Goal: Information Seeking & Learning: Check status

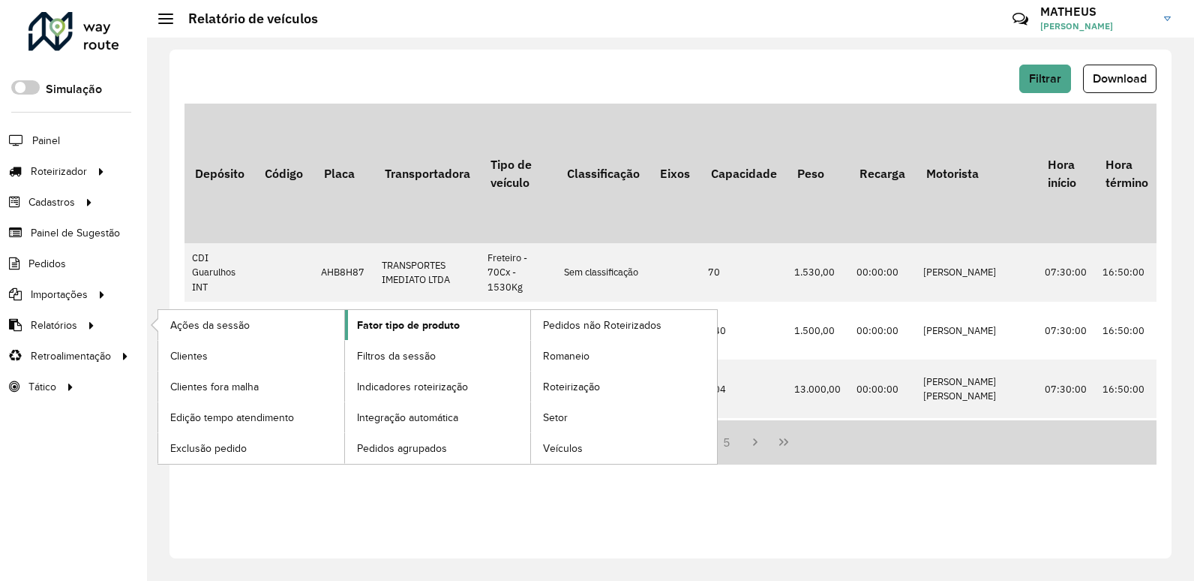
click at [441, 316] on link "Fator tipo de produto" at bounding box center [438, 325] width 186 height 30
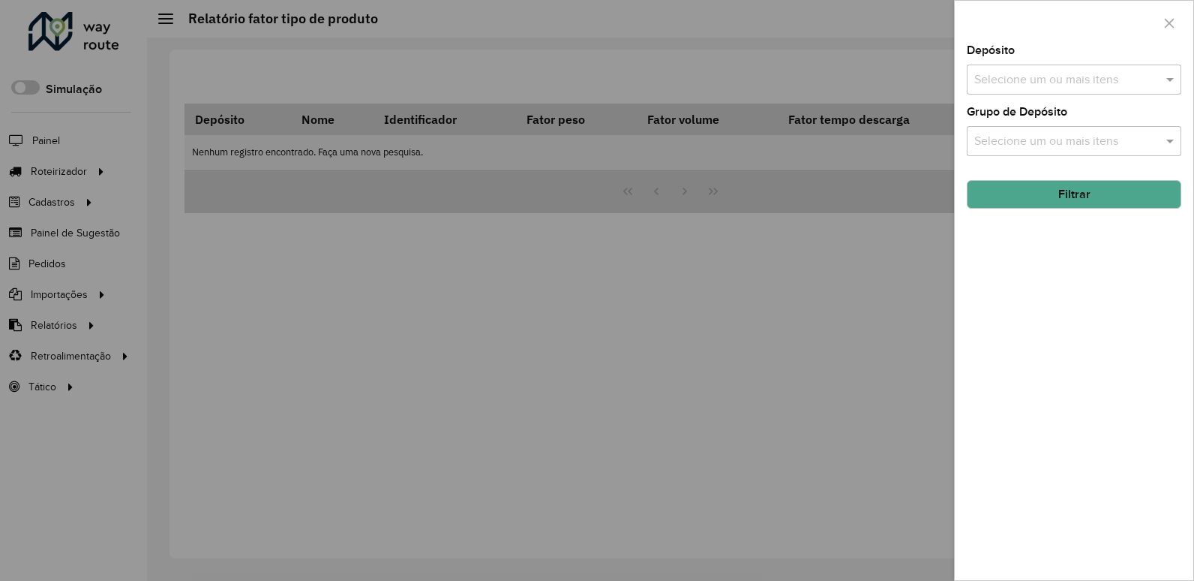
click at [1036, 58] on div "Depósito Selecione um ou mais itens" at bounding box center [1074, 70] width 215 height 50
click at [1037, 79] on input "text" at bounding box center [1067, 80] width 192 height 18
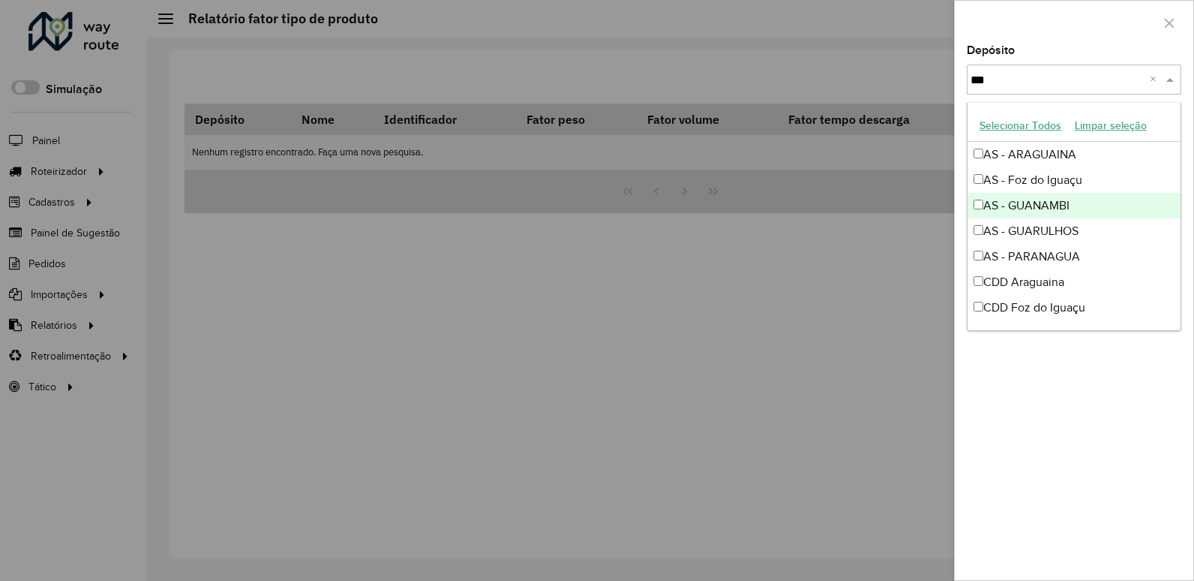
type input "****"
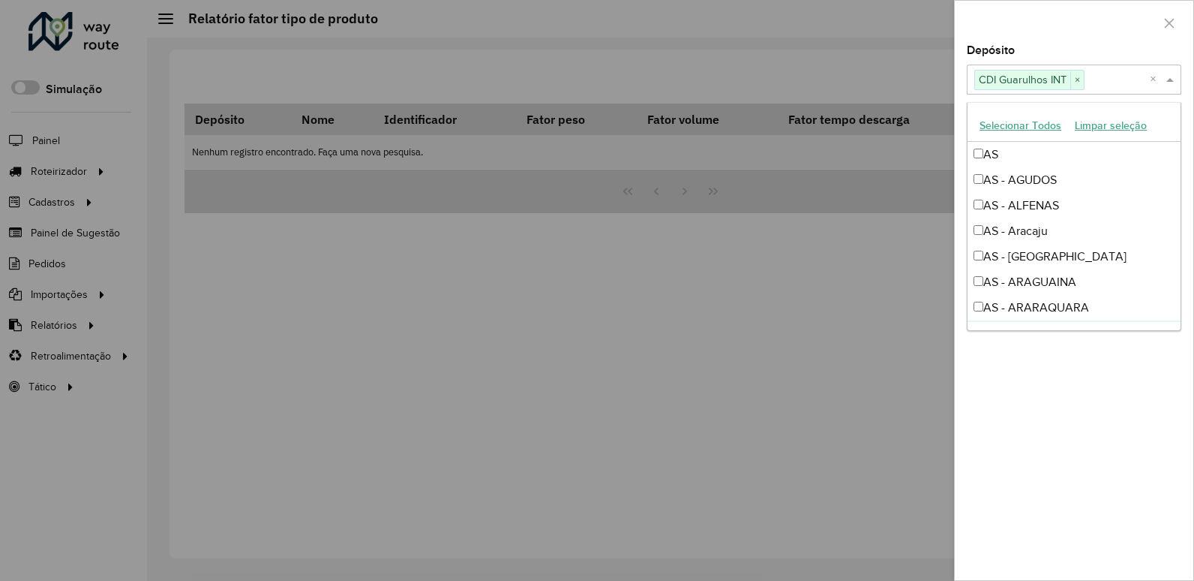
click at [1080, 424] on div "Depósito Selecione um ou mais itens CDI Guarulhos INT × × Grupo de Depósito Sel…" at bounding box center [1074, 312] width 239 height 535
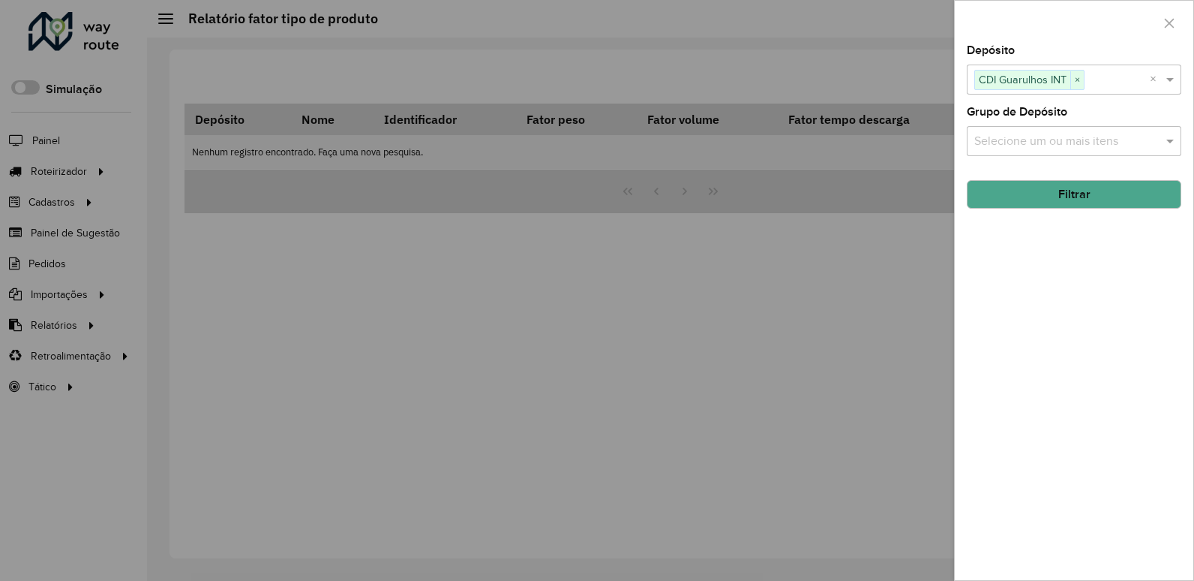
click at [1052, 200] on button "Filtrar" at bounding box center [1074, 194] width 215 height 29
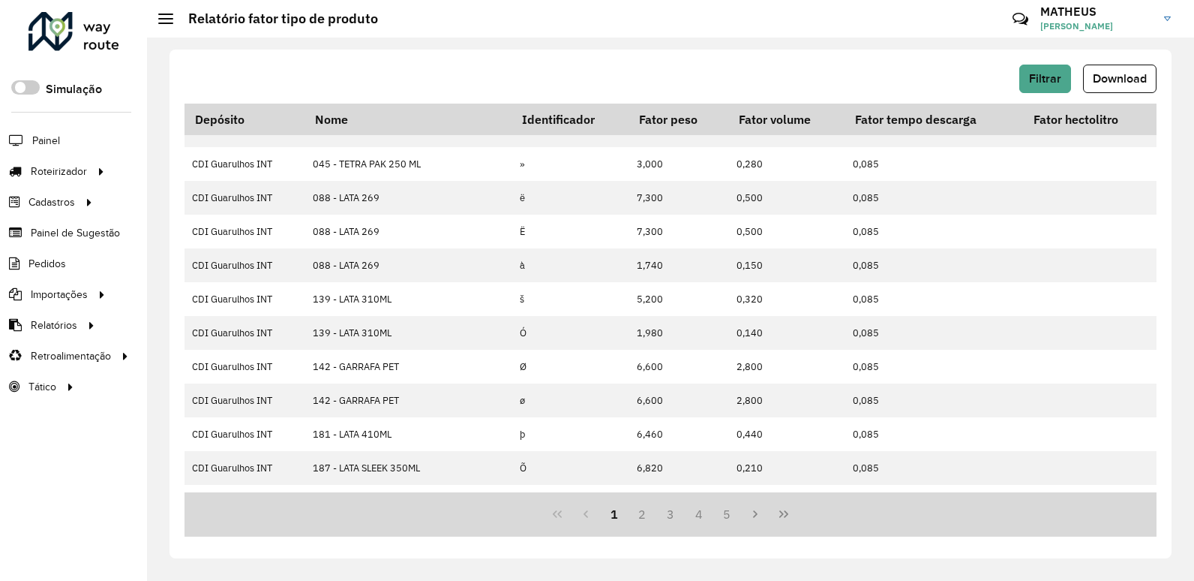
scroll to position [319, 0]
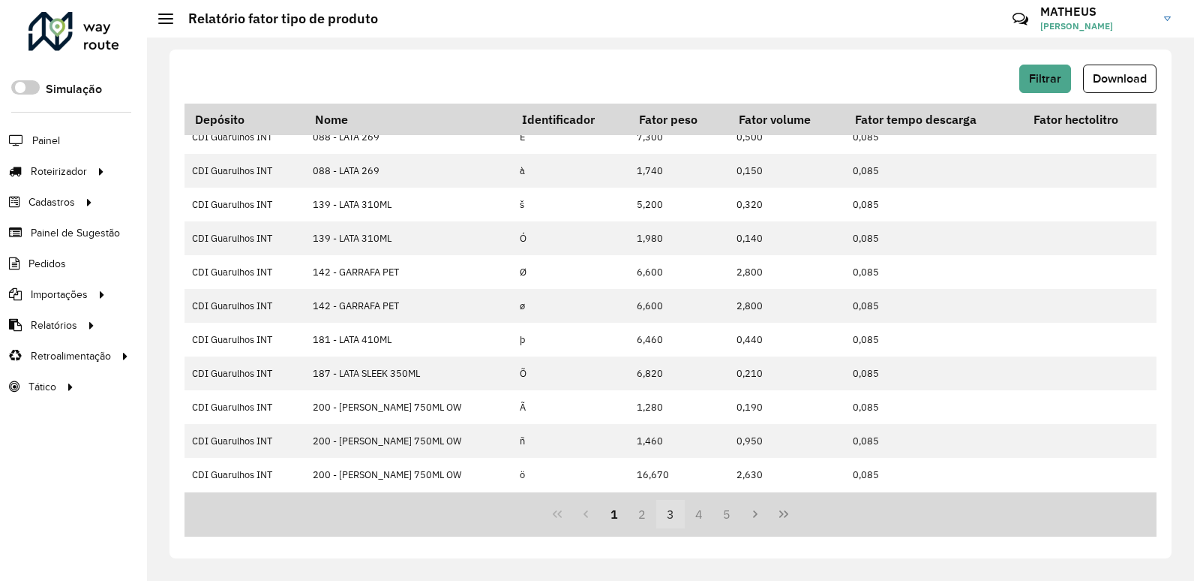
click at [680, 515] on button "3" at bounding box center [670, 514] width 29 height 29
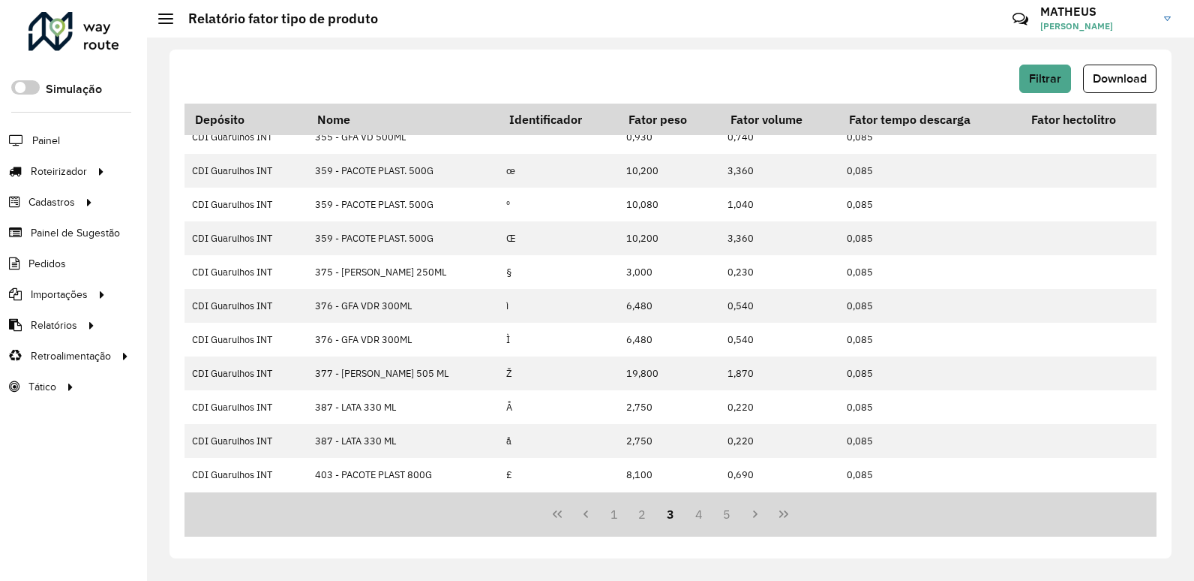
scroll to position [0, 0]
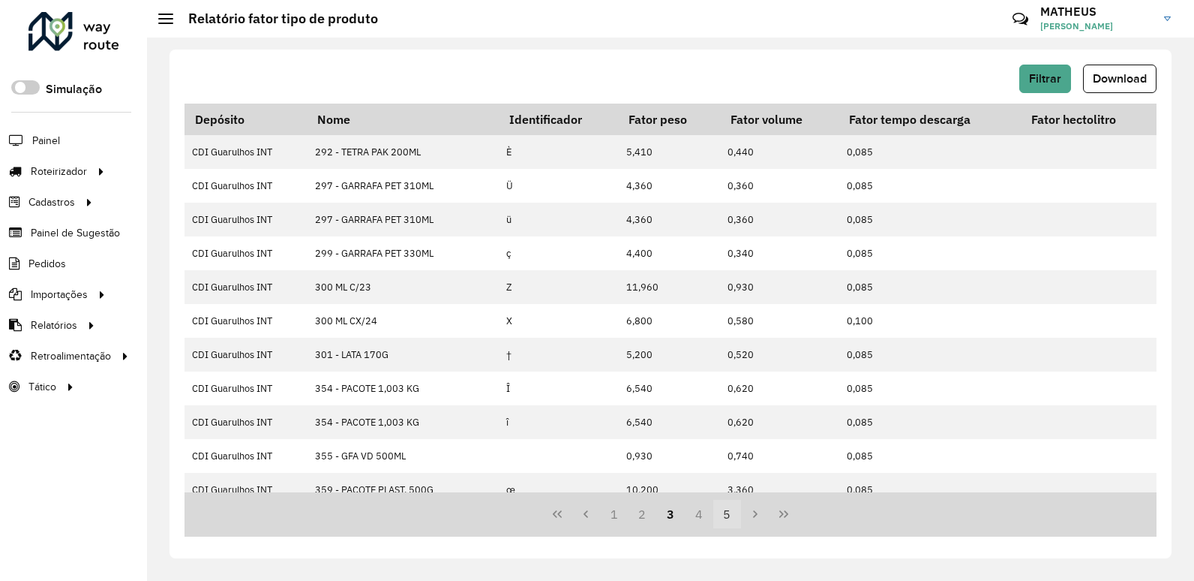
drag, startPoint x: 688, startPoint y: 514, endPoint x: 714, endPoint y: 512, distance: 26.4
click at [714, 512] on span "1 2 3 4 5" at bounding box center [671, 514] width 142 height 29
click at [728, 515] on button "5" at bounding box center [727, 514] width 29 height 29
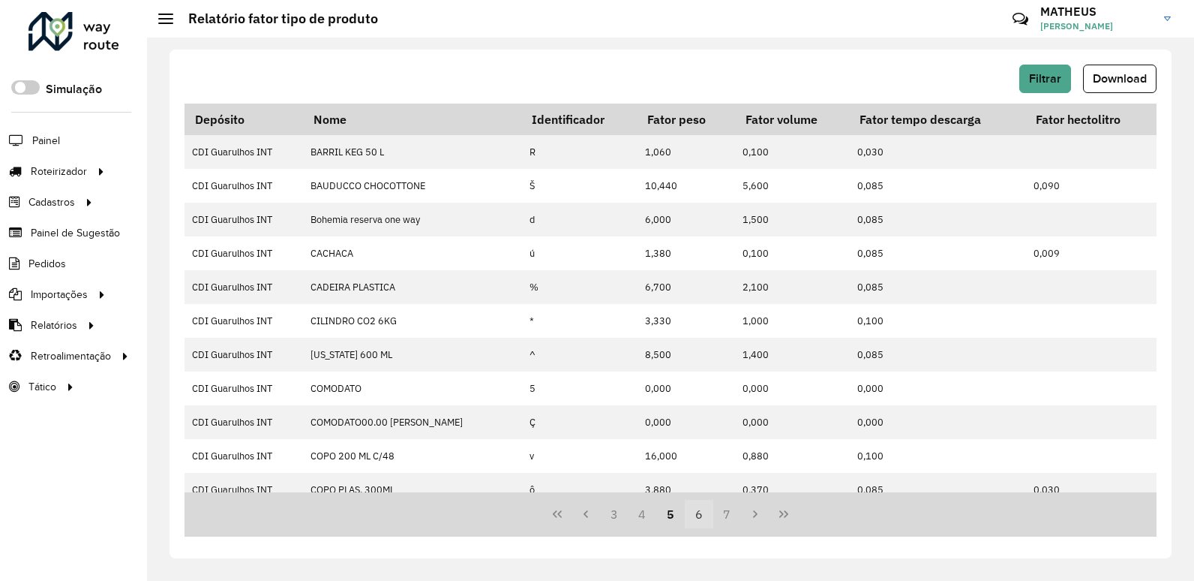
click at [696, 513] on button "6" at bounding box center [699, 514] width 29 height 29
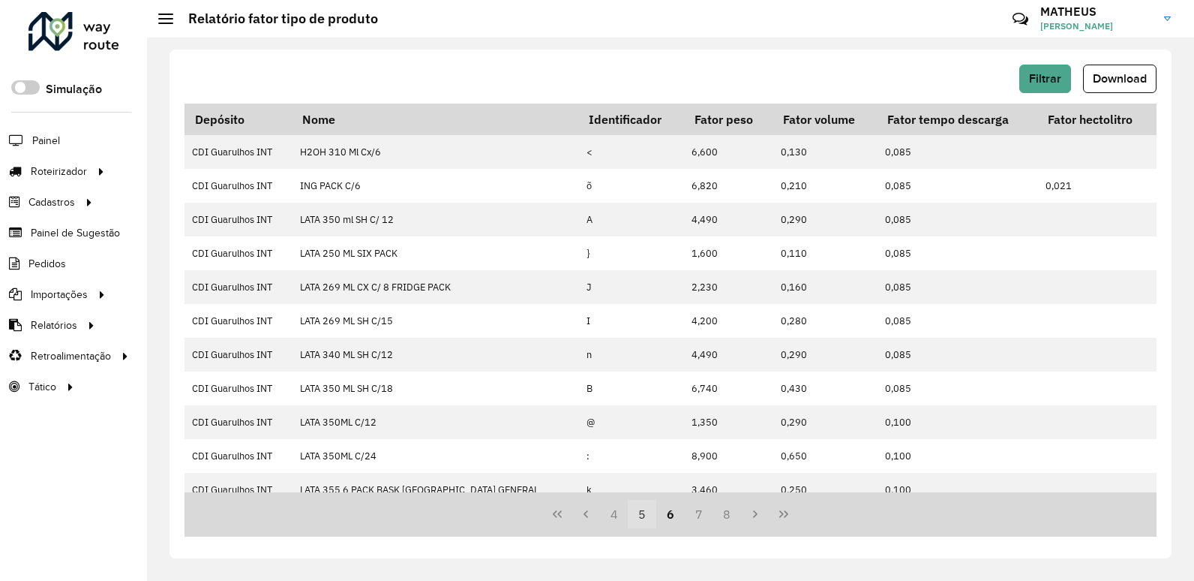
click at [650, 515] on button "5" at bounding box center [642, 514] width 29 height 29
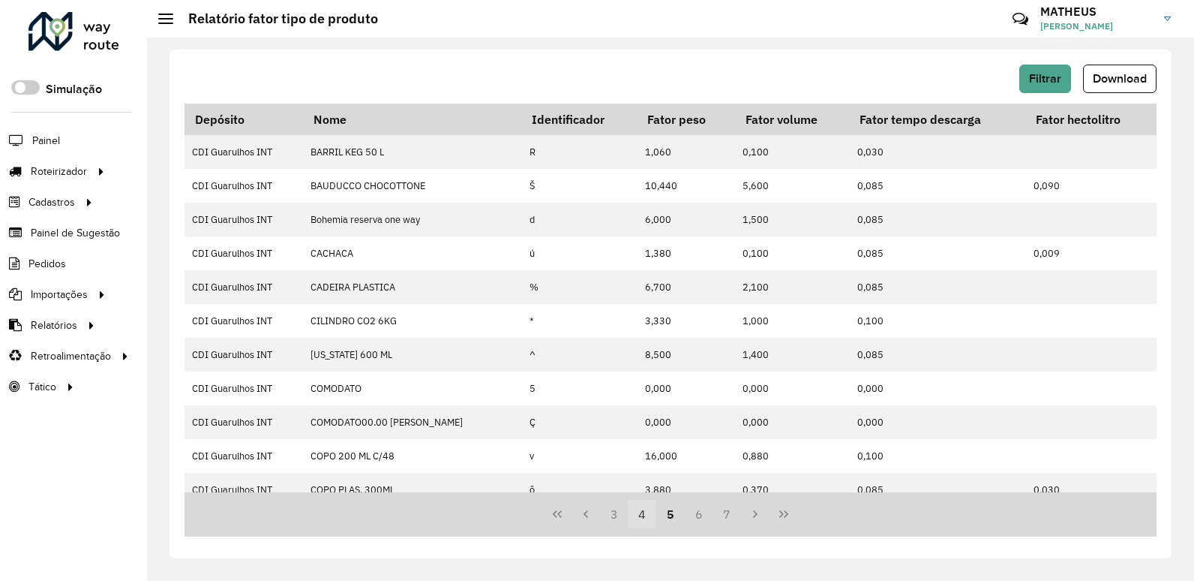
click at [629, 510] on button "4" at bounding box center [642, 514] width 29 height 29
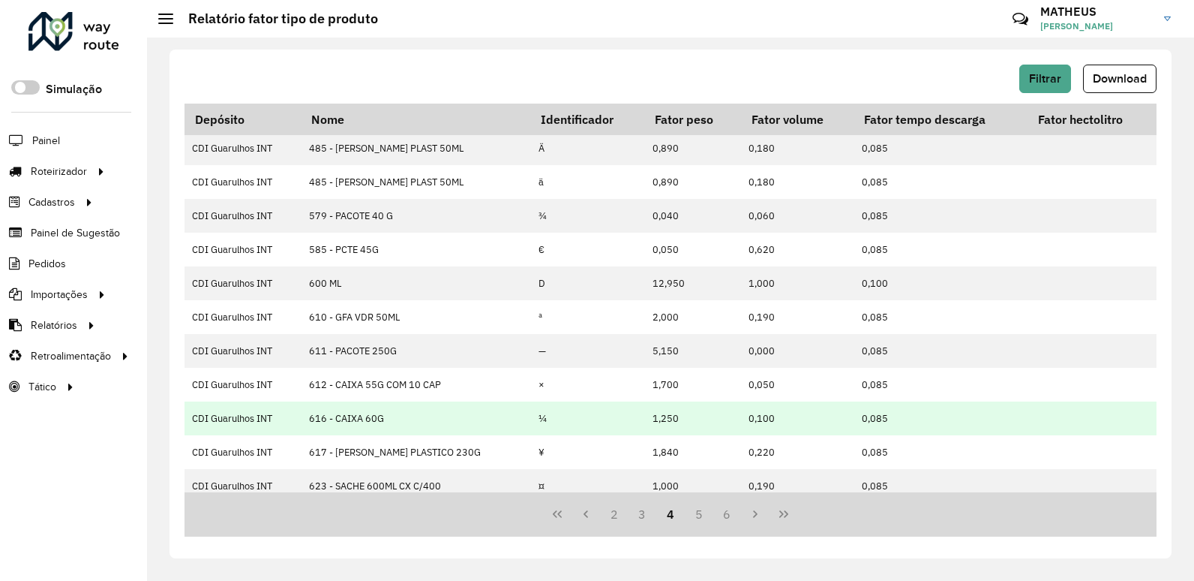
scroll to position [94, 0]
